Goal: Task Accomplishment & Management: Manage account settings

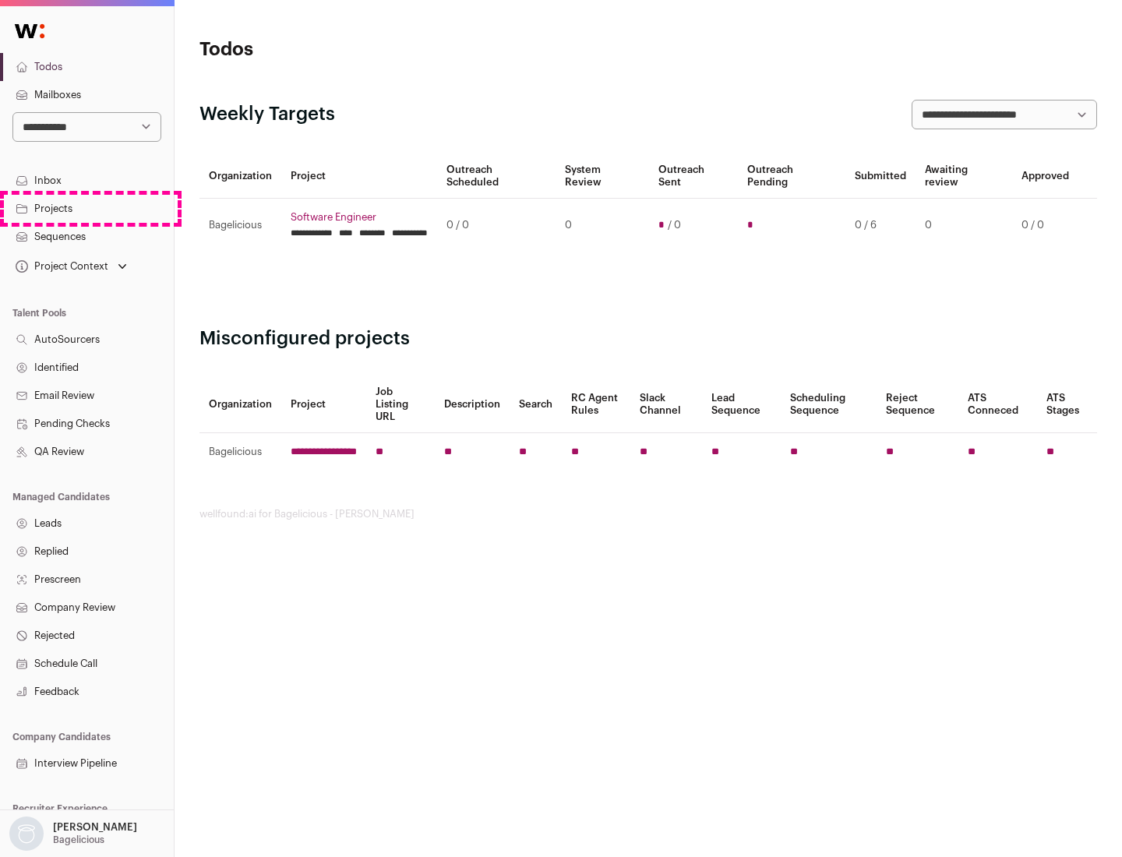
click at [86, 208] on link "Projects" at bounding box center [87, 209] width 174 height 28
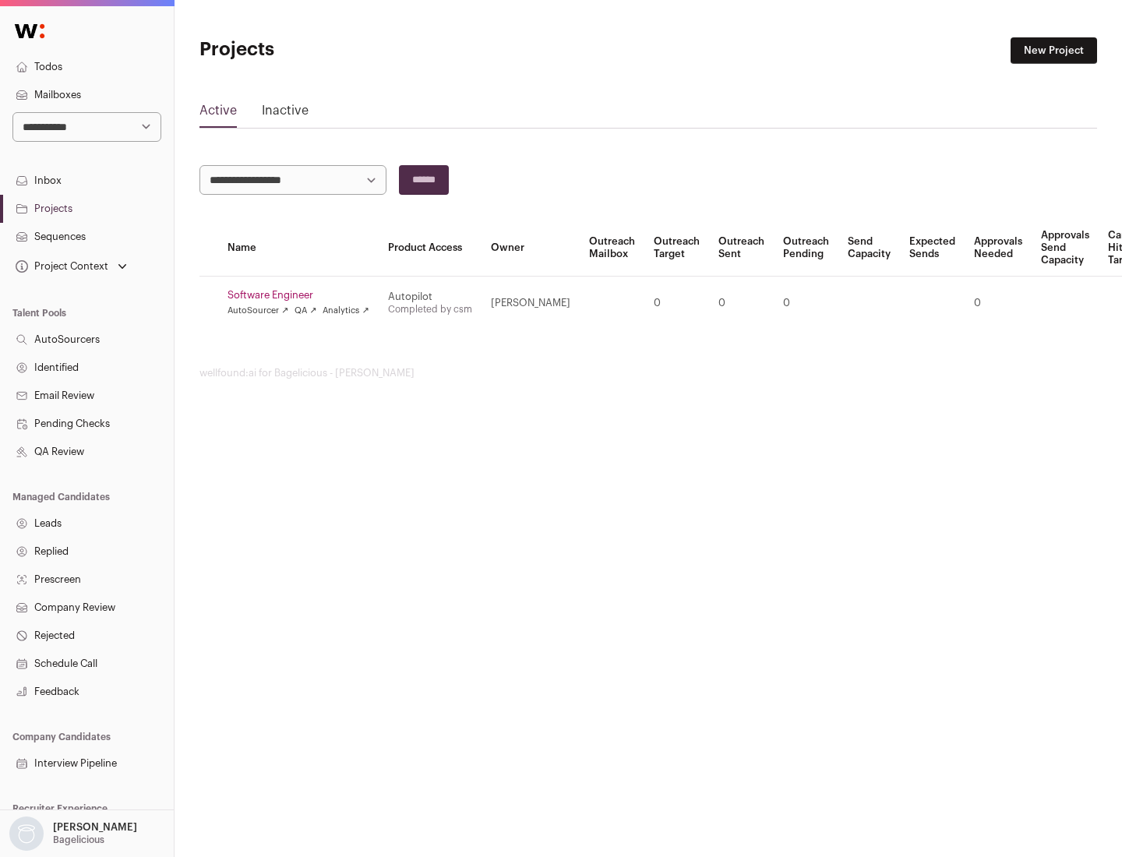
click at [303, 295] on link "Software Engineer" at bounding box center [298, 295] width 142 height 12
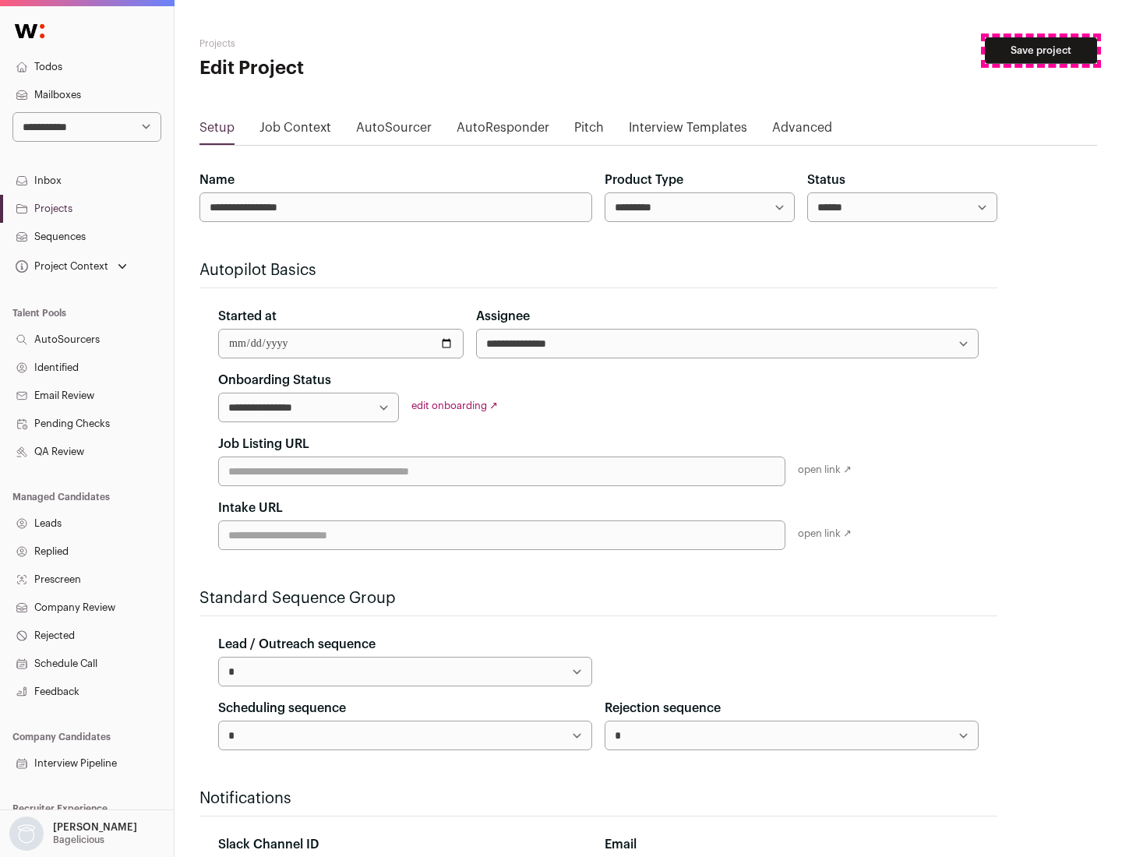
click at [1041, 51] on button "Save project" at bounding box center [1041, 50] width 112 height 26
